Goal: Complete application form

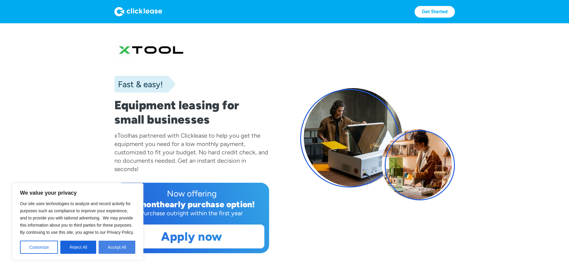
click at [114, 244] on button "Accept All" at bounding box center [117, 247] width 37 height 13
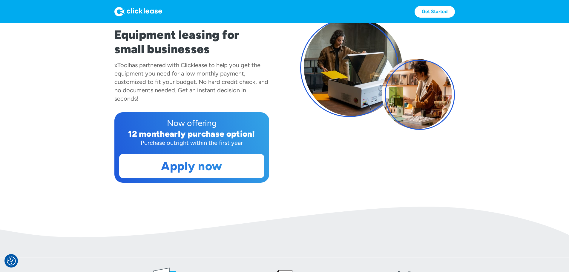
scroll to position [90, 0]
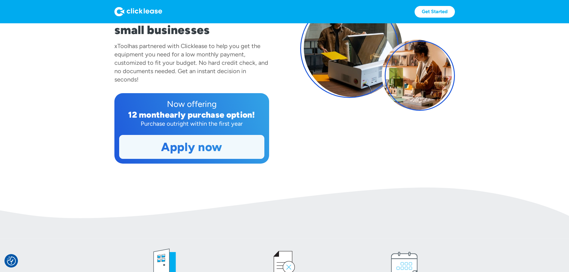
click at [176, 159] on link "Apply now" at bounding box center [191, 146] width 145 height 23
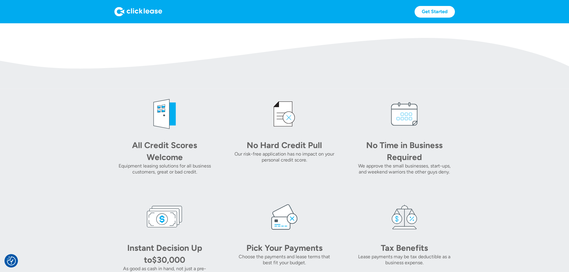
scroll to position [239, 0]
